Goal: Use online tool/utility: Utilize a website feature to perform a specific function

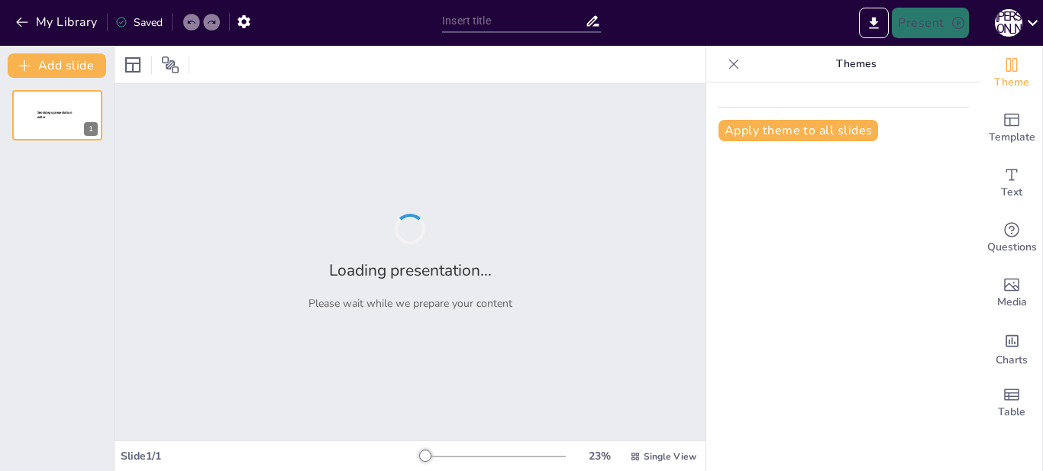
type input "Вражаючі фактори небезпечних явищ: Механізми та наслідки"
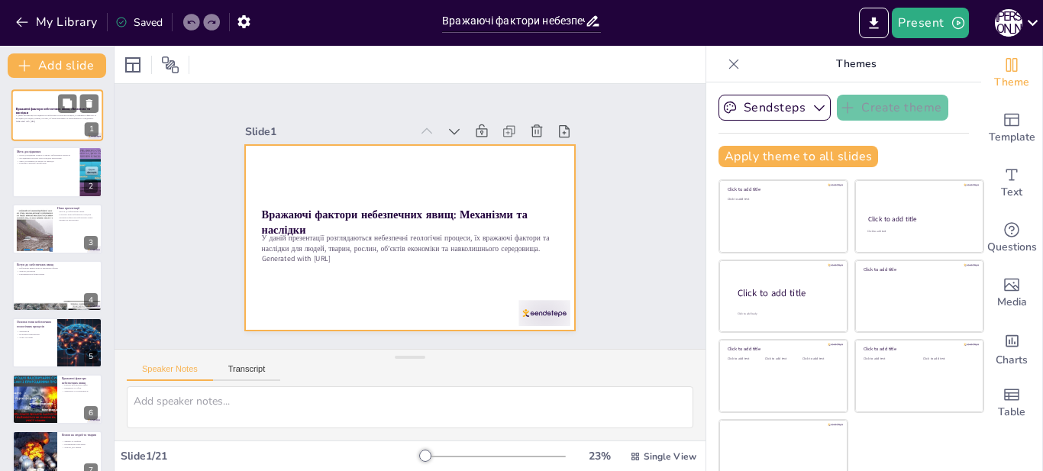
click at [42, 133] on div at bounding box center [57, 115] width 92 height 52
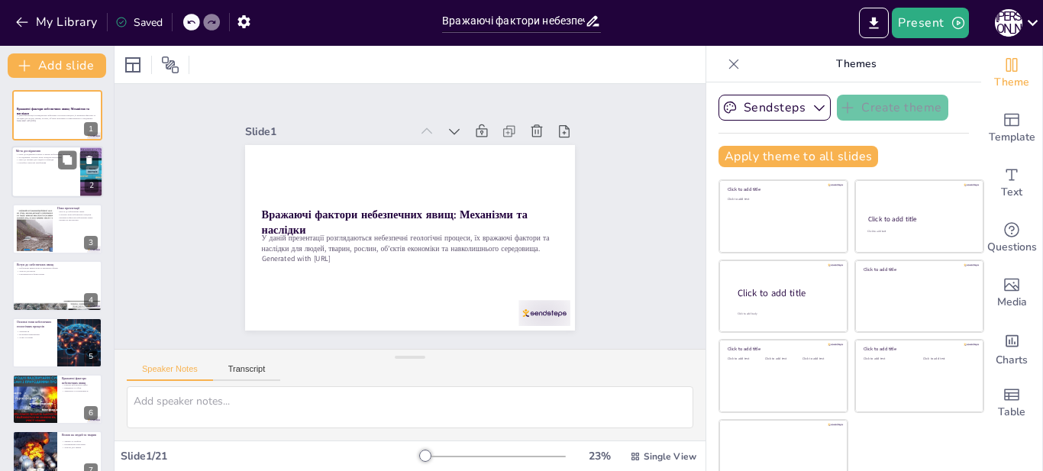
click at [48, 189] on div at bounding box center [57, 173] width 92 height 52
type textarea "Loremipsu dolo sitametcons adipisci elitseddoeiu te incididun utlabore etdolore…"
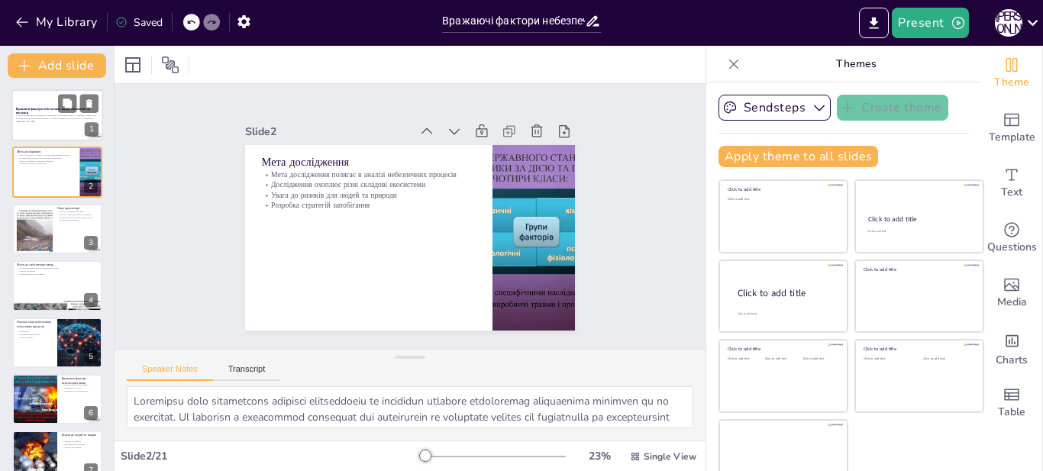
click at [37, 128] on div at bounding box center [57, 115] width 92 height 52
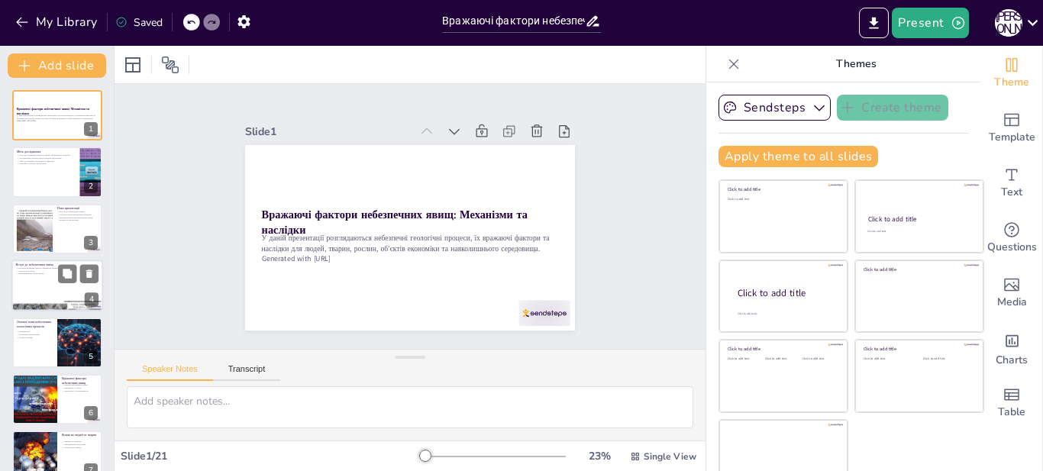
click at [29, 292] on div at bounding box center [57, 286] width 92 height 52
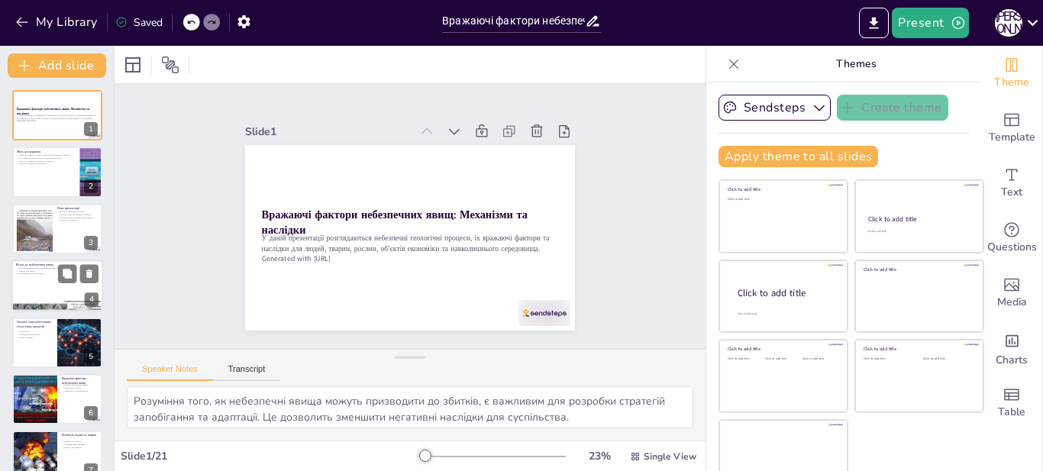
scroll to position [11, 0]
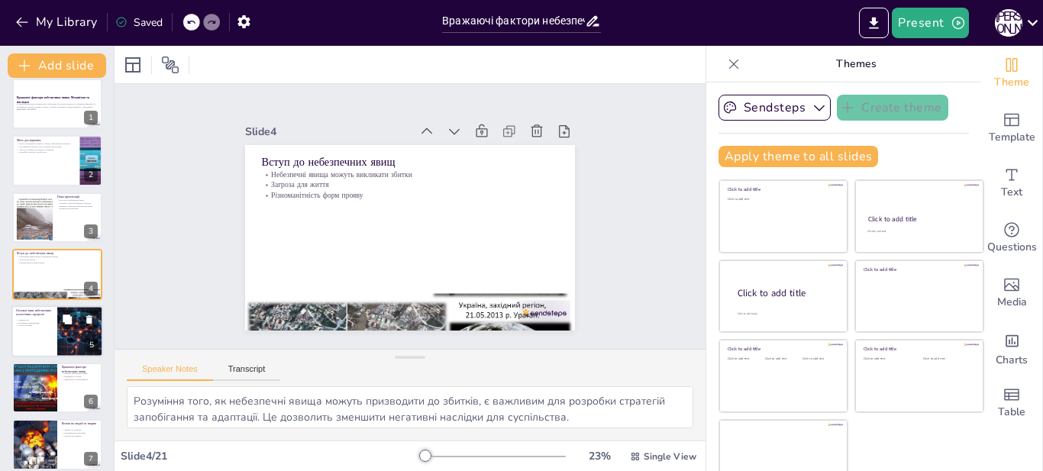
click at [40, 341] on div at bounding box center [57, 331] width 92 height 52
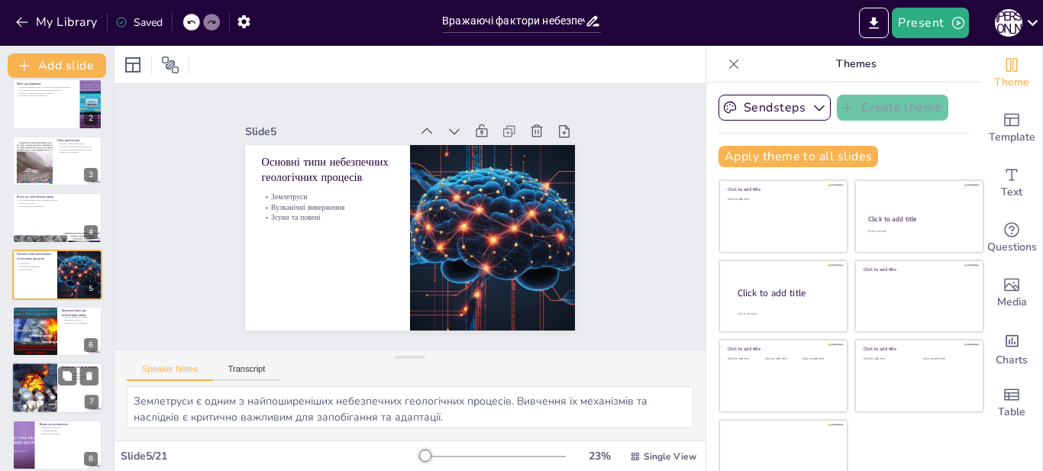
click at [50, 389] on div at bounding box center [34, 389] width 84 height 52
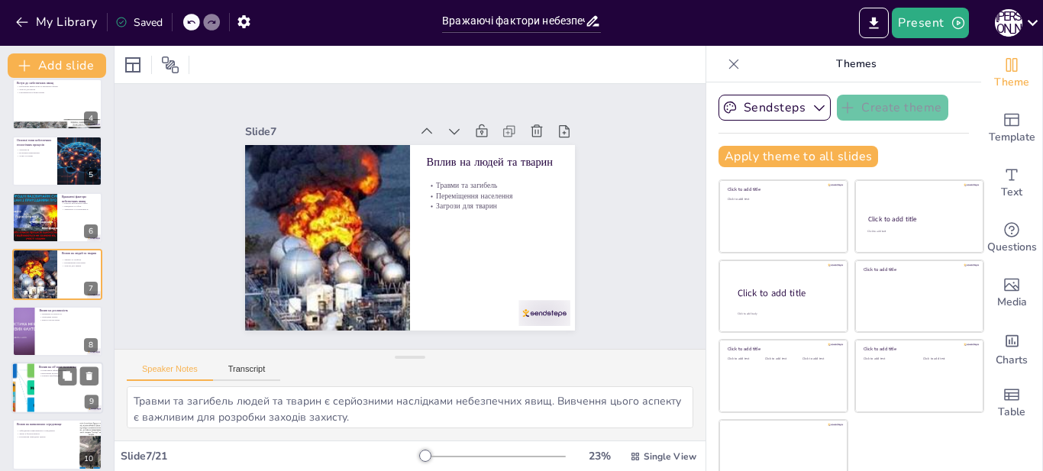
click at [45, 413] on div "Вплив на об’єкти економіки Руйнування інфраструктури Економічні втрати Зупинка …" at bounding box center [57, 388] width 92 height 52
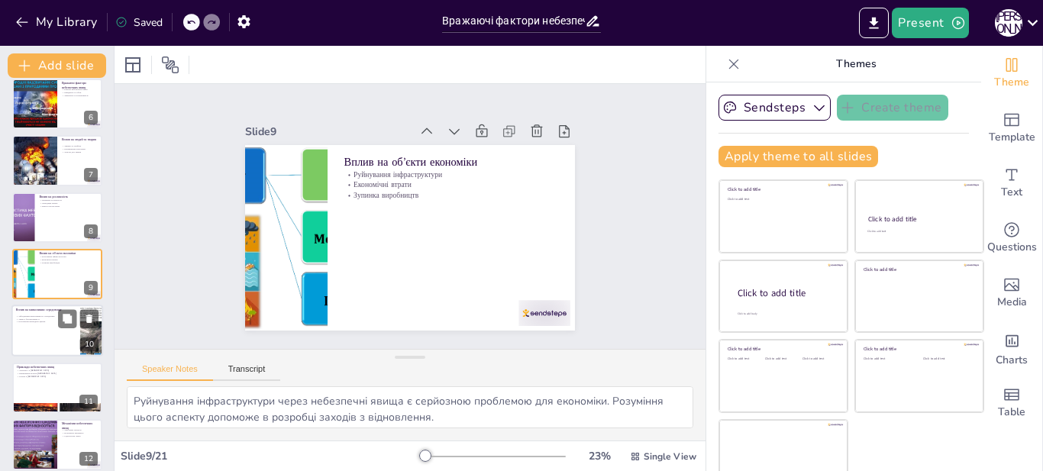
click at [48, 334] on div at bounding box center [57, 331] width 92 height 52
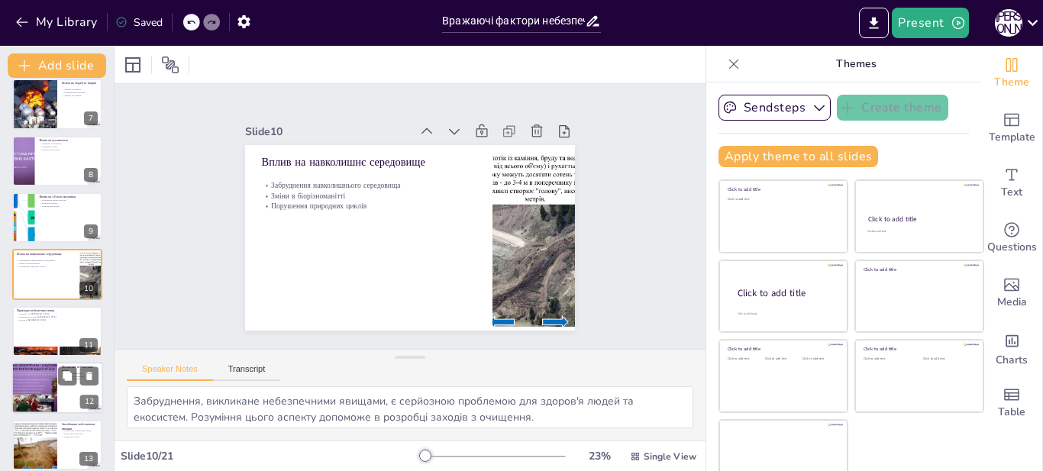
click at [50, 388] on div at bounding box center [35, 388] width 92 height 52
type textarea "Тектонічні процеси є основною причиною багатьох небезпечних явищ. Вивчення цих …"
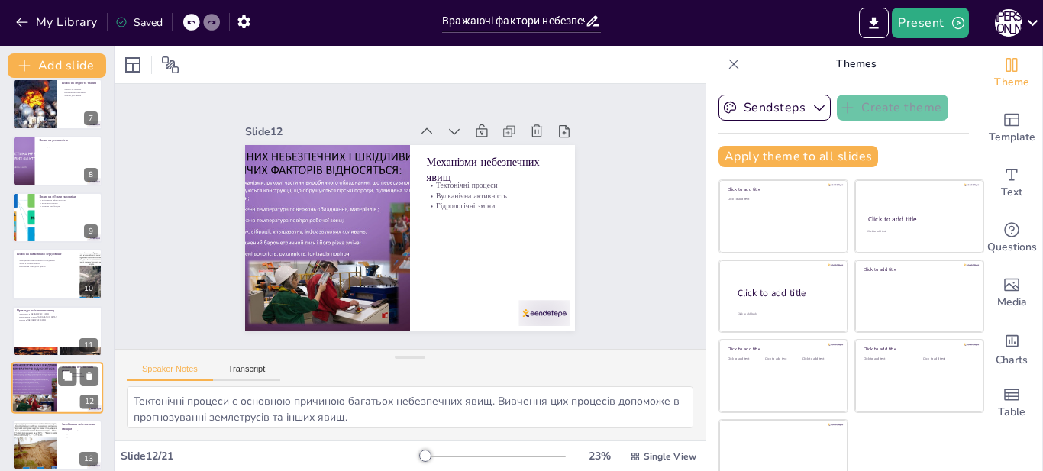
scroll to position [466, 0]
